Goal: Task Accomplishment & Management: Use online tool/utility

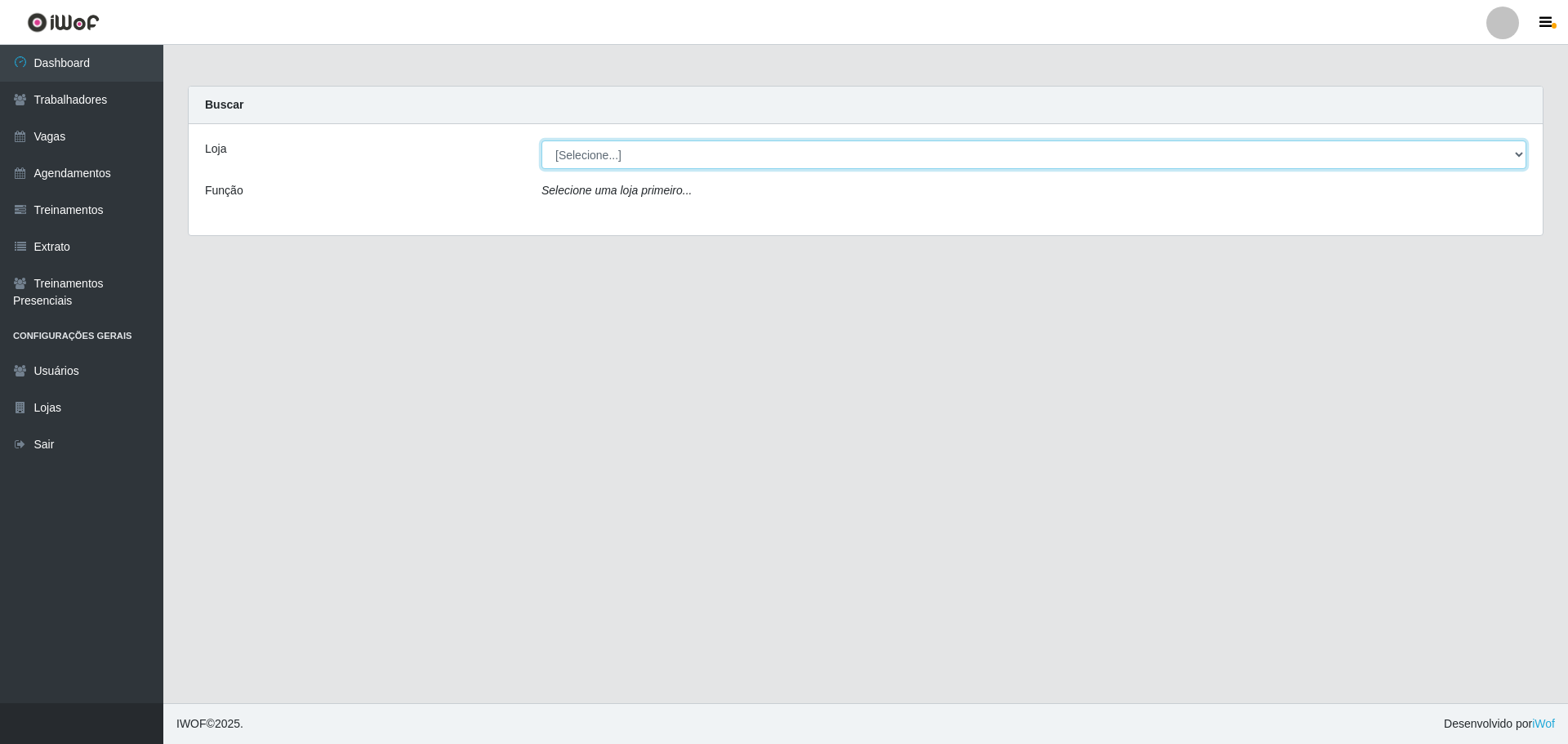
click at [674, 160] on select "[Selecione...] O ROSÁRIO ALIMENTOS" at bounding box center [1034, 155] width 985 height 29
select select "349"
click at [541, 140] on select "[Selecione...] O ROSÁRIO ALIMENTOS" at bounding box center [1034, 155] width 985 height 29
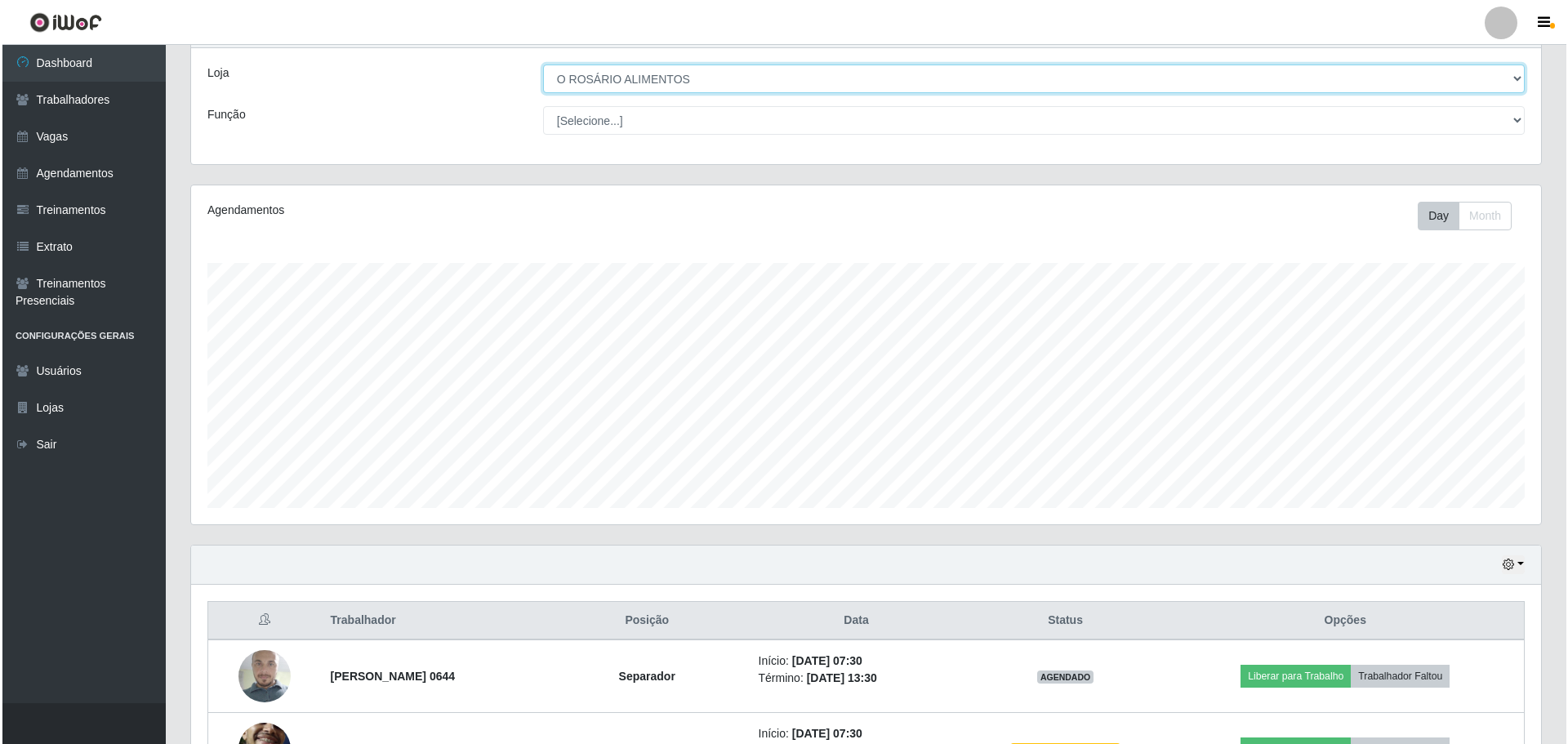
scroll to position [195, 0]
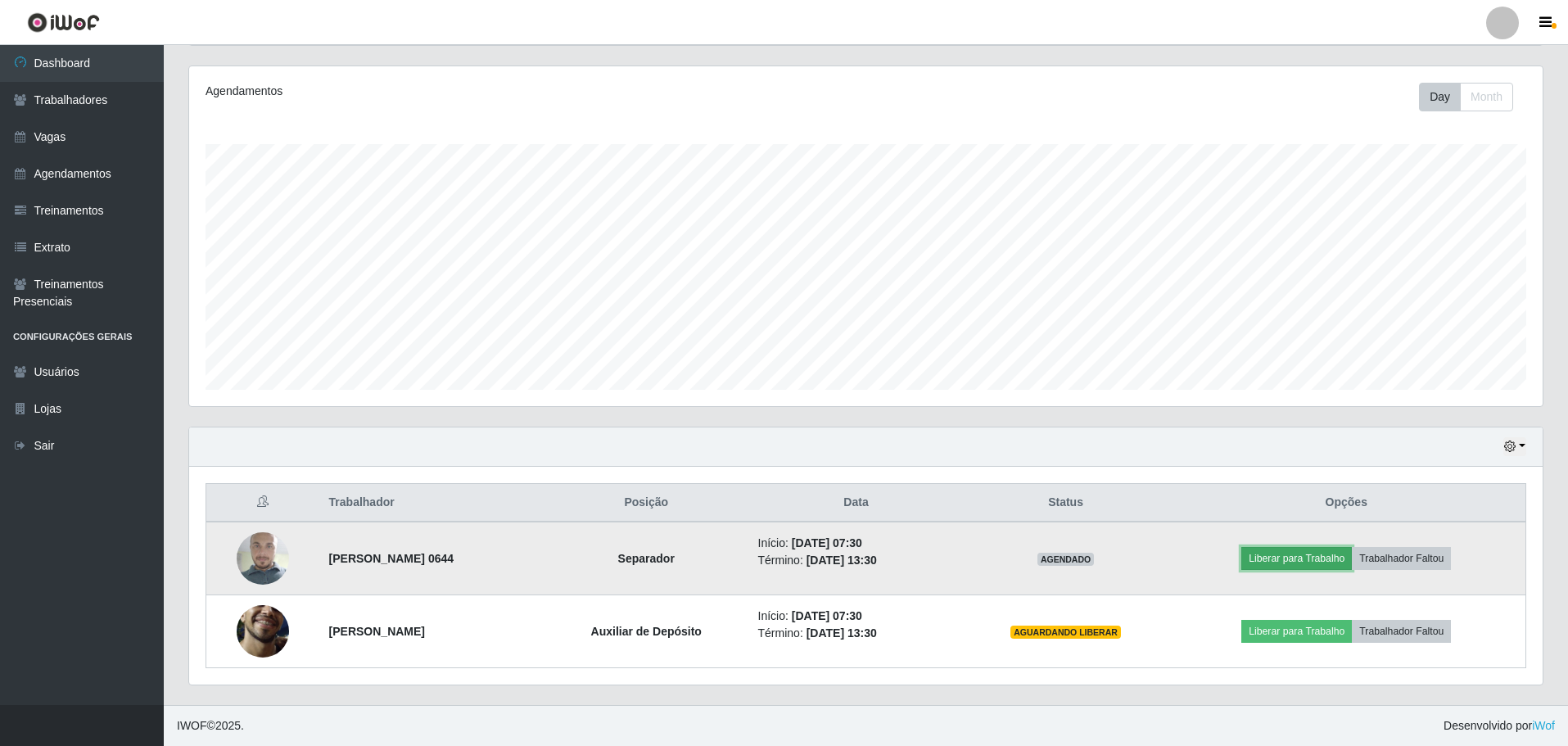
click at [1331, 568] on button "Liberar para Trabalho" at bounding box center [1296, 558] width 111 height 23
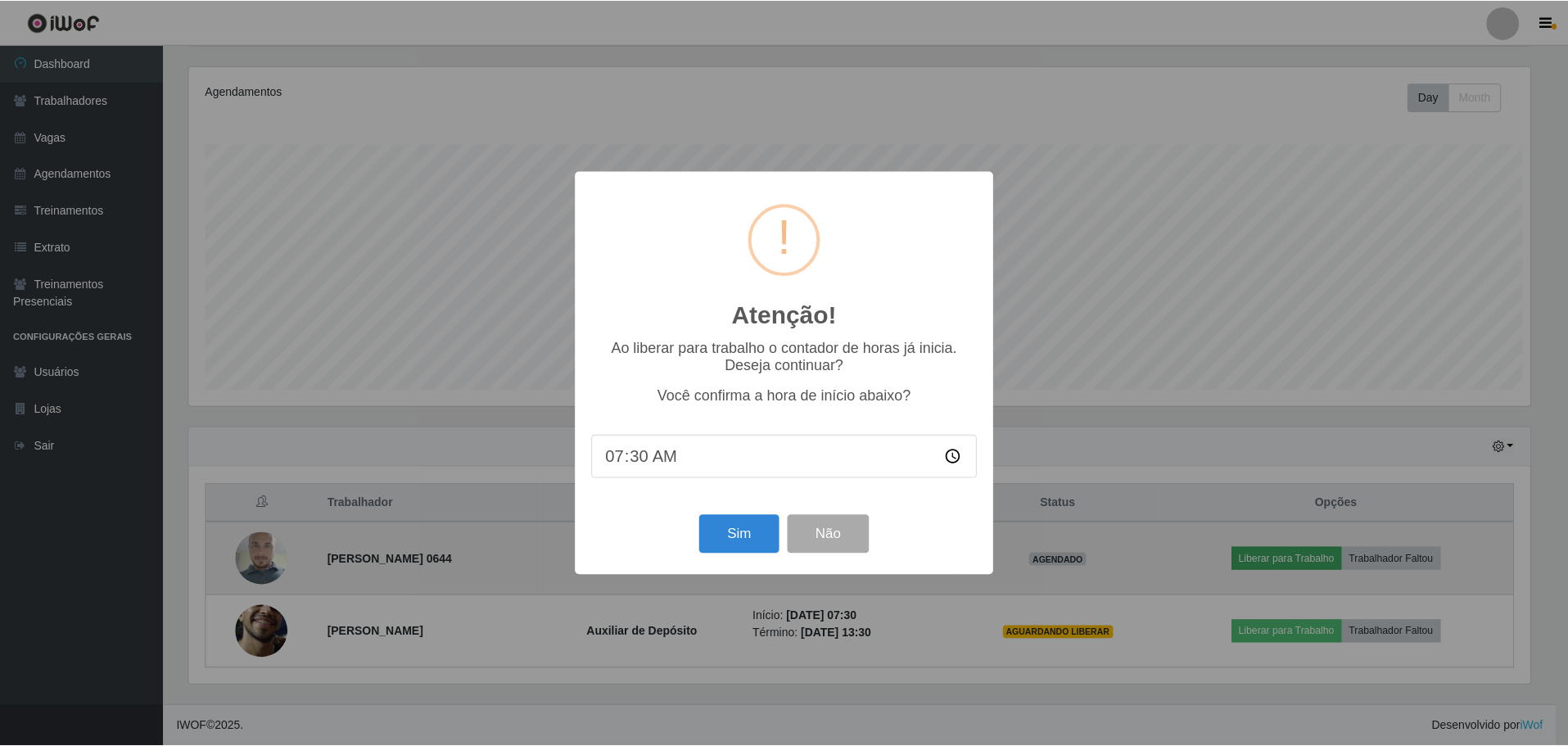
scroll to position [340, 1345]
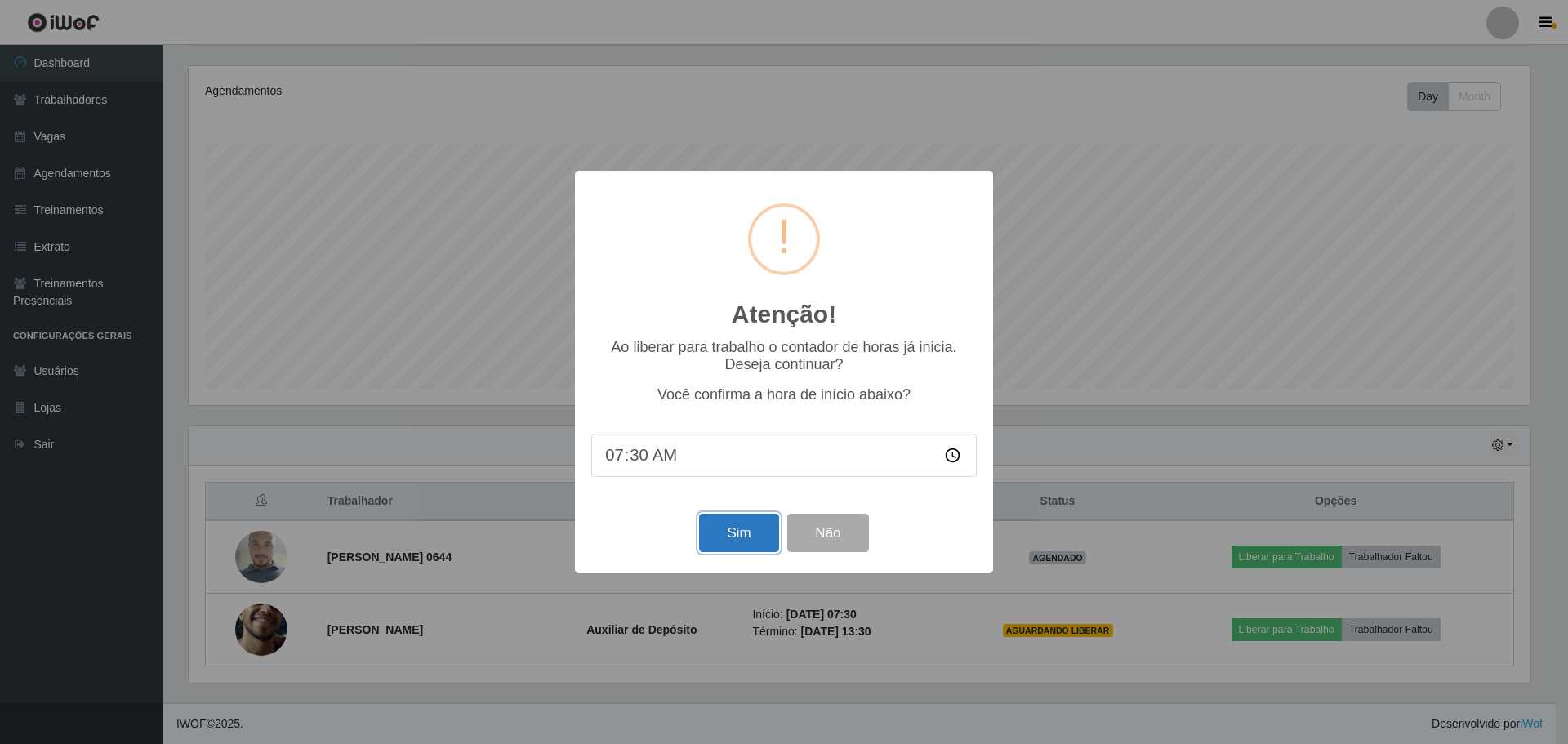
click at [746, 530] on button "Sim" at bounding box center [739, 532] width 79 height 38
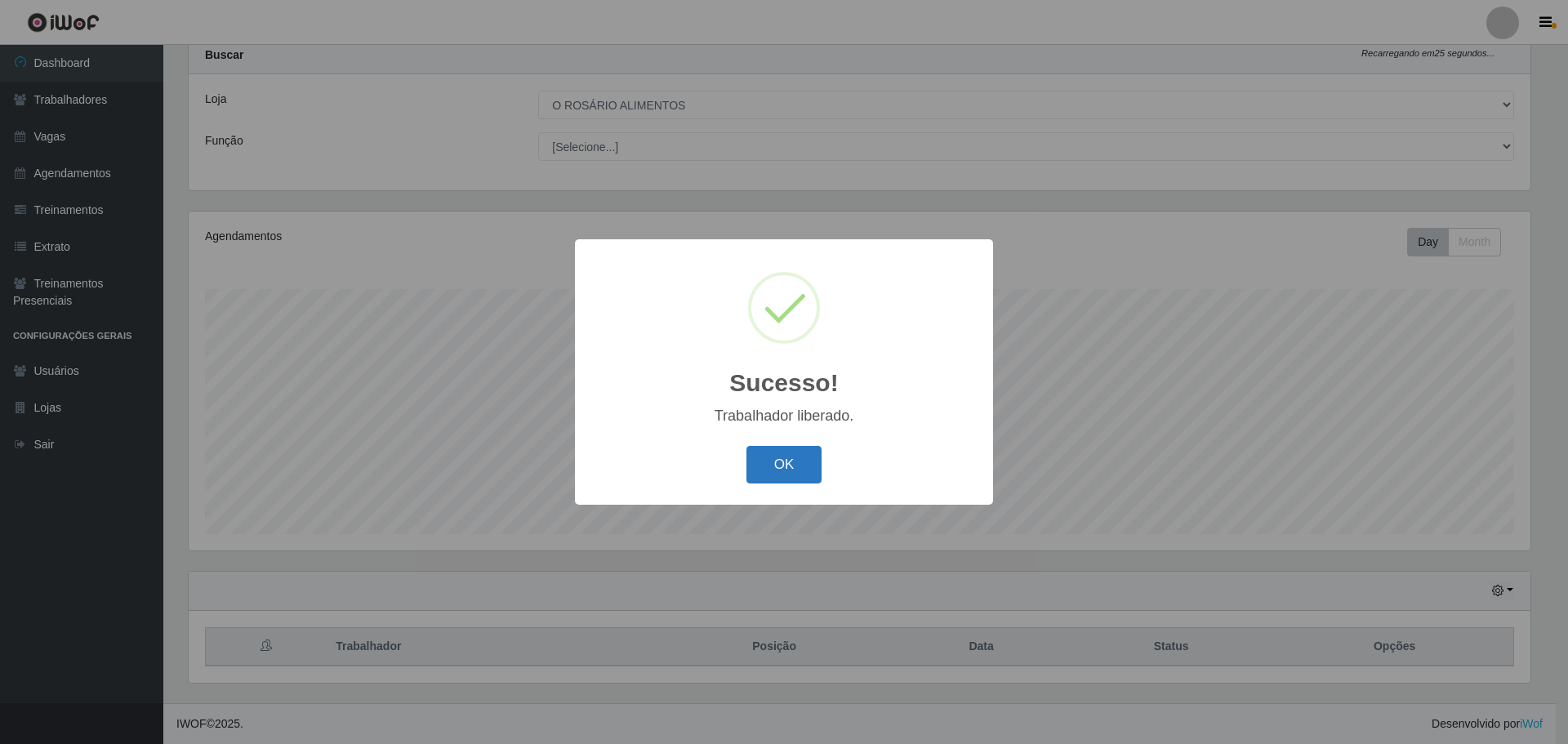
click at [766, 481] on button "OK" at bounding box center [784, 464] width 76 height 38
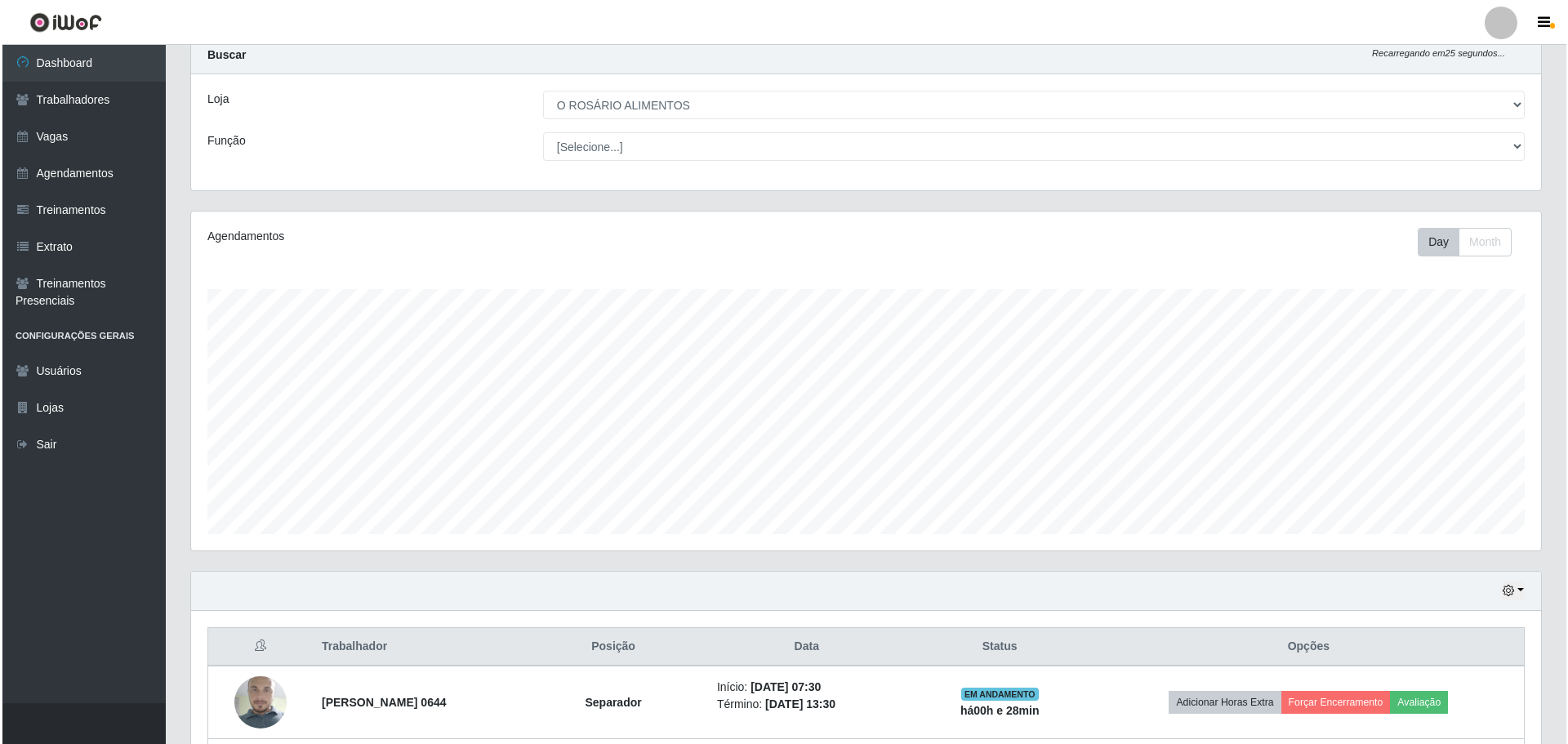
scroll to position [195, 0]
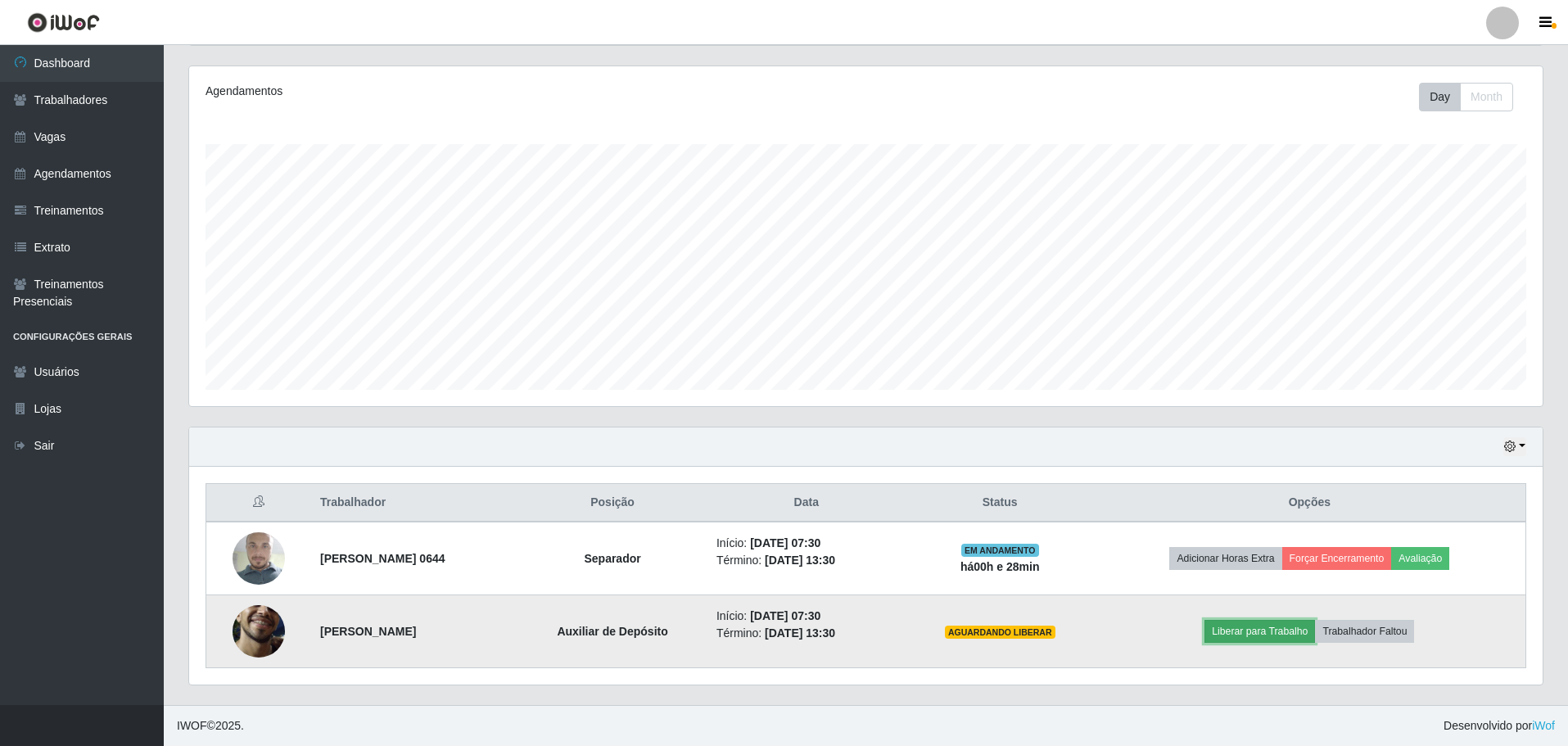
click at [1295, 638] on button "Liberar para Trabalho" at bounding box center [1260, 631] width 111 height 23
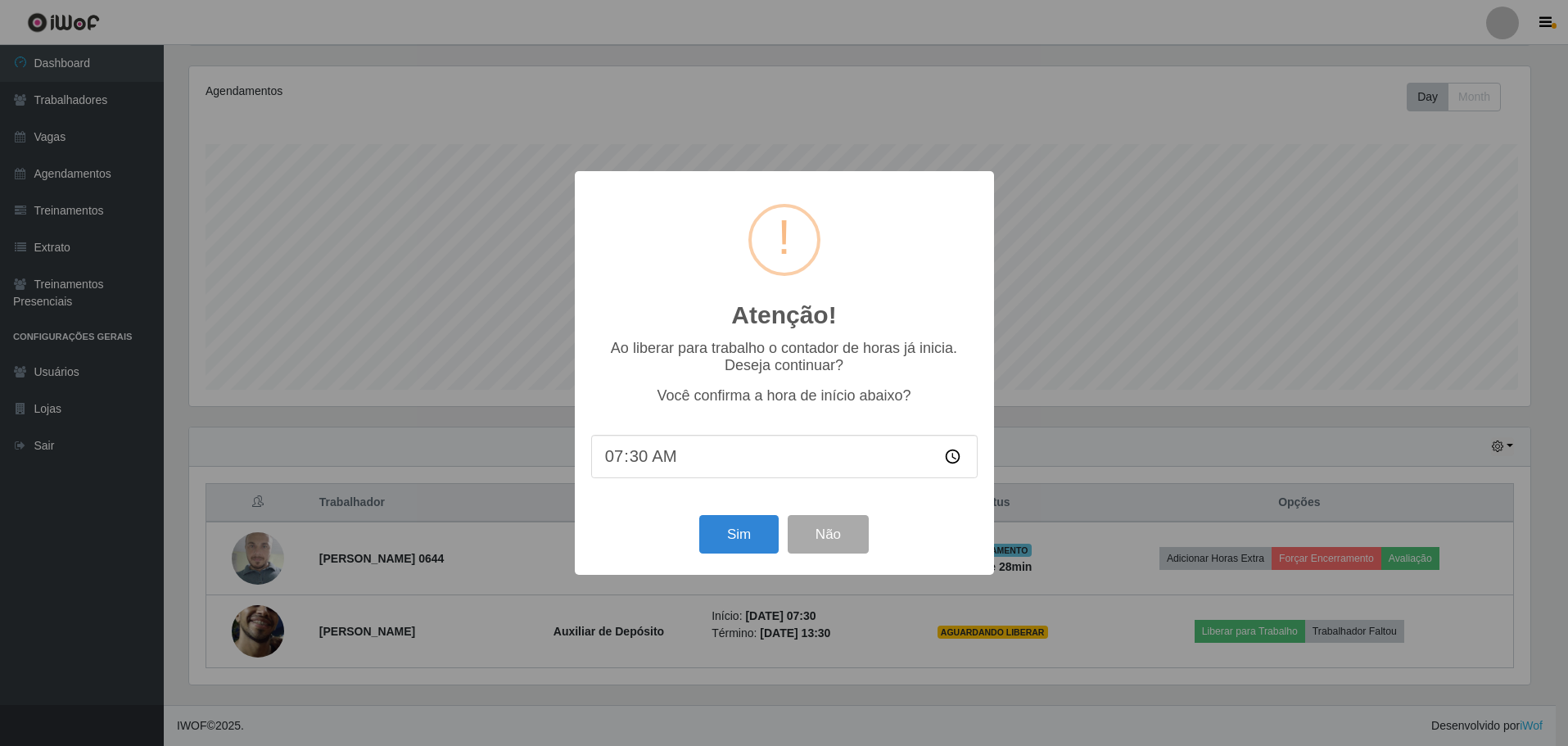
scroll to position [340, 1345]
click at [715, 528] on button "Sim" at bounding box center [741, 533] width 80 height 38
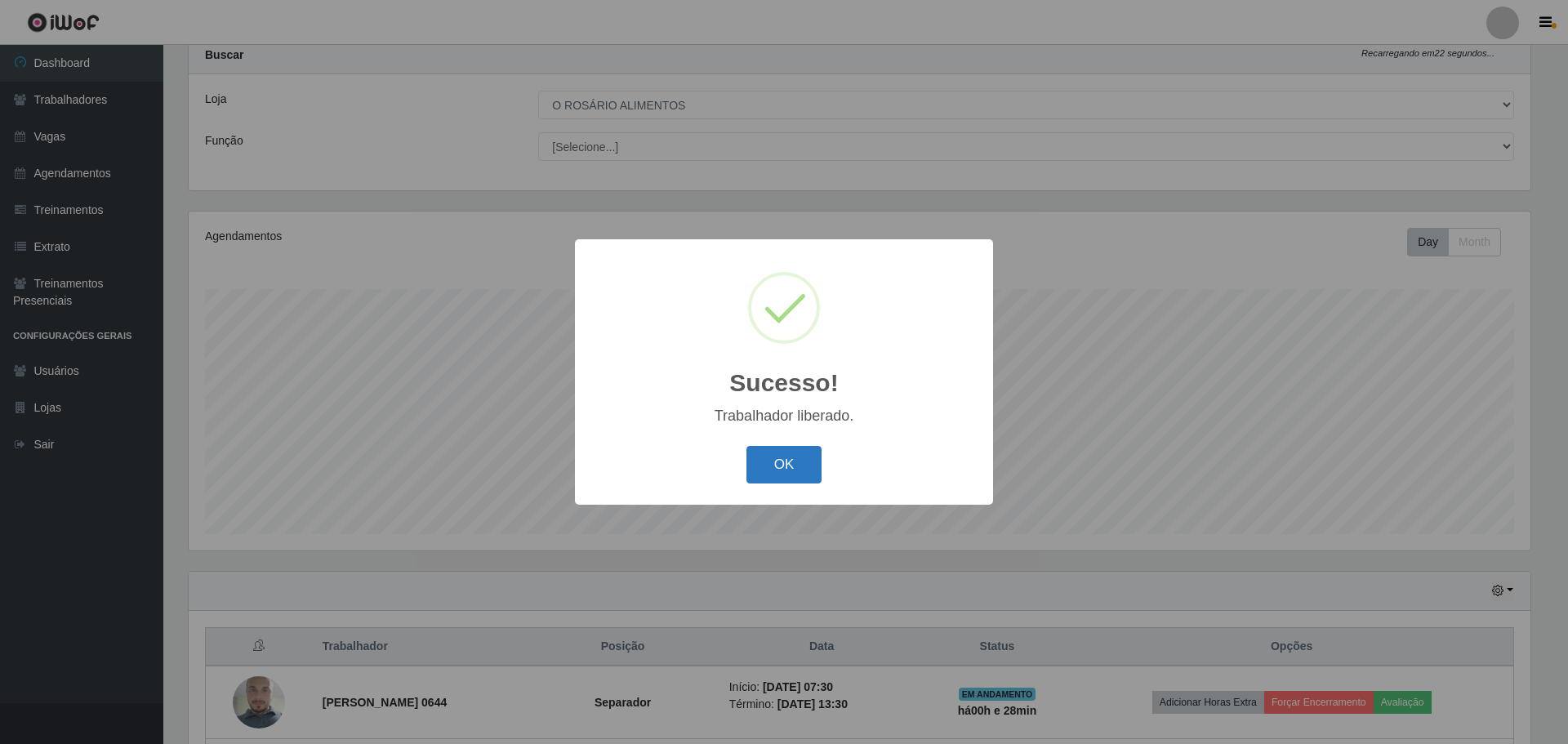
click at [794, 482] on button "OK" at bounding box center [784, 464] width 76 height 38
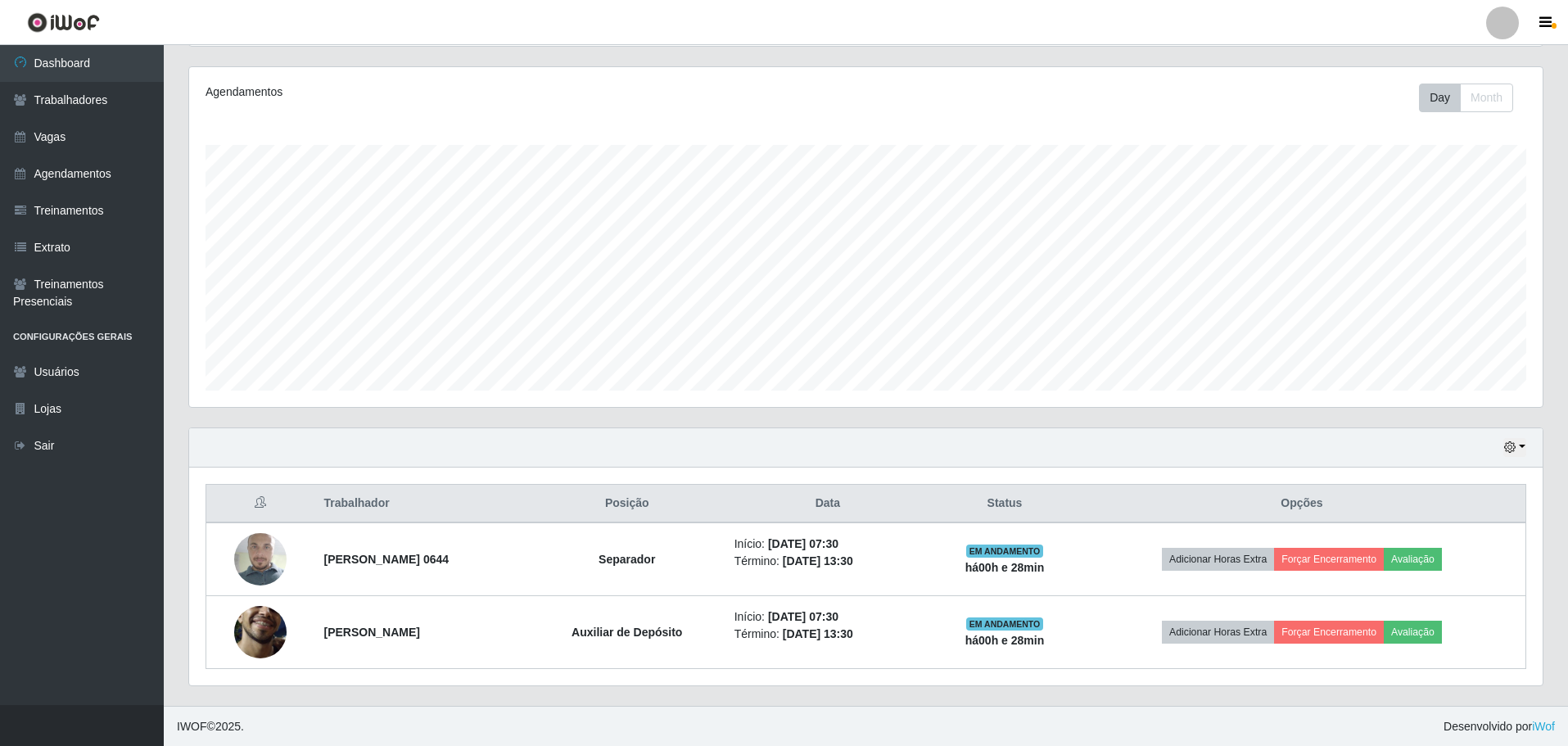
scroll to position [196, 0]
